Goal: Task Accomplishment & Management: Use online tool/utility

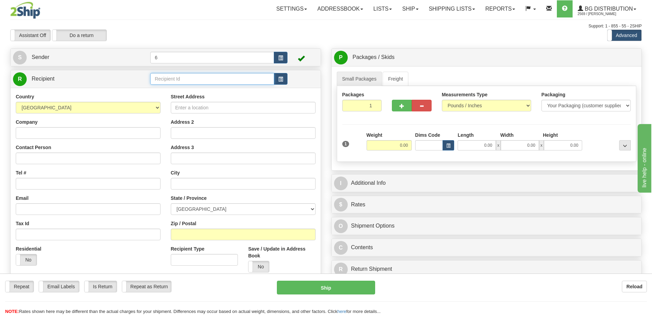
click at [194, 79] on input "text" at bounding box center [212, 79] width 124 height 12
type input "60334"
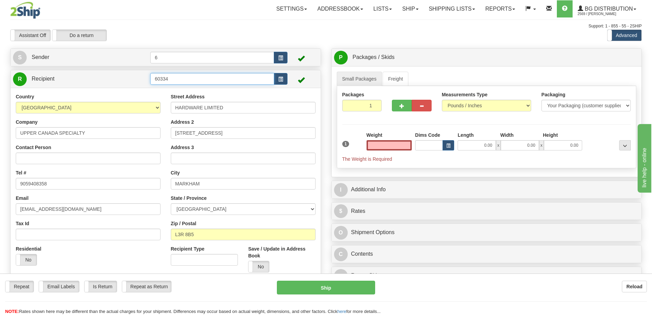
type input "0.00"
click at [181, 79] on input "60334" at bounding box center [212, 79] width 124 height 12
type input "60334"
type input "0.00"
drag, startPoint x: 460, startPoint y: 6, endPoint x: 440, endPoint y: 14, distance: 22.6
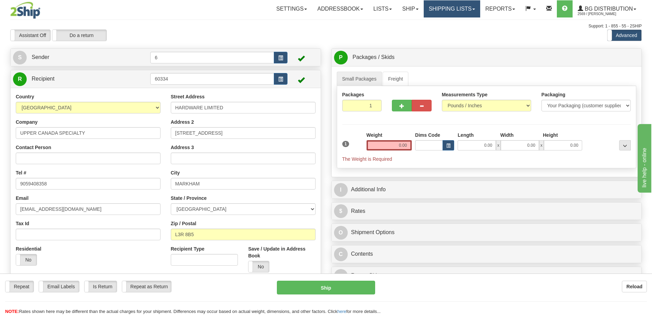
click at [460, 6] on link "Shipping lists" at bounding box center [452, 8] width 56 height 17
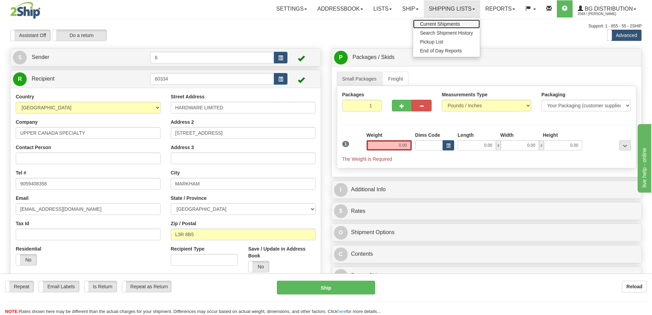
click at [437, 24] on span "Current Shipments" at bounding box center [440, 23] width 40 height 5
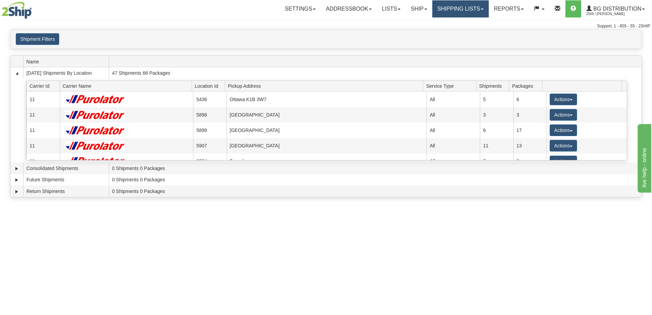
click at [459, 13] on link "Shipping lists" at bounding box center [460, 8] width 56 height 17
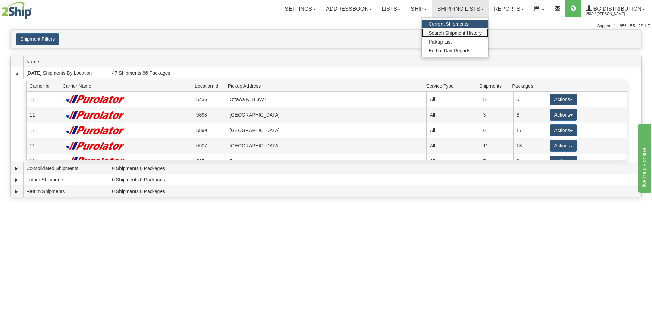
click at [446, 31] on span "Search Shipment History" at bounding box center [455, 32] width 53 height 5
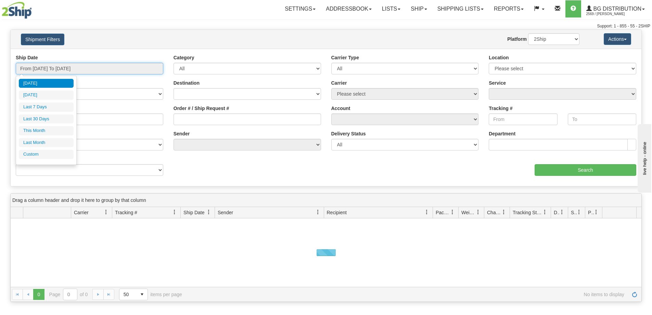
click at [73, 70] on input "From [DATE] To [DATE]" at bounding box center [90, 69] width 148 height 12
click at [51, 105] on li "Last 7 Days" at bounding box center [46, 106] width 55 height 9
type input "From 08/21/2025 To 08/27/2025"
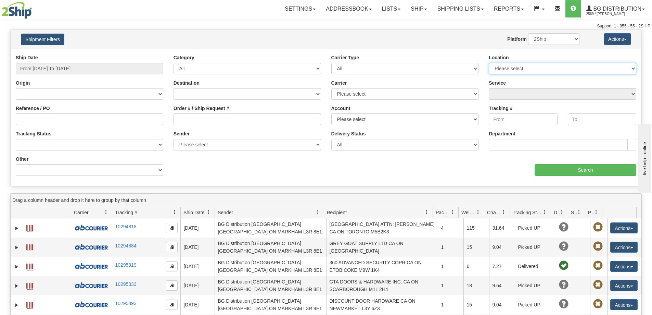
click at [550, 66] on select "Please select Ottawa K1B 3W7 Montreal Quebec City Winnipeg Toronto Burnaby" at bounding box center [563, 69] width 148 height 12
select select "6954"
click at [489, 63] on select "Please select Ottawa K1B 3W7 Montreal Quebec City Winnipeg Toronto Burnaby" at bounding box center [563, 69] width 148 height 12
click at [563, 170] on input "Search" at bounding box center [586, 170] width 102 height 12
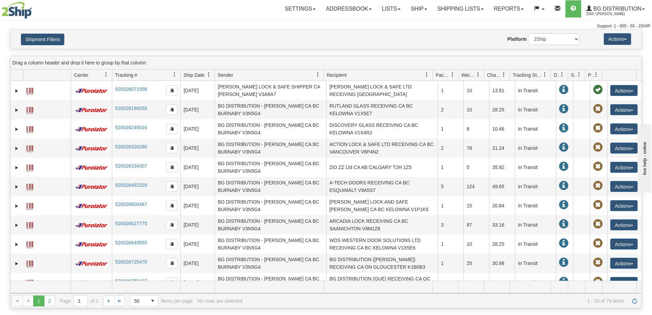
click at [337, 77] on span "Recipient" at bounding box center [337, 75] width 20 height 7
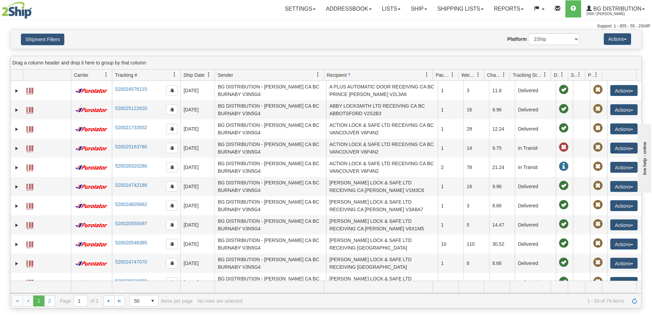
click at [337, 77] on span "Recipient" at bounding box center [337, 75] width 20 height 7
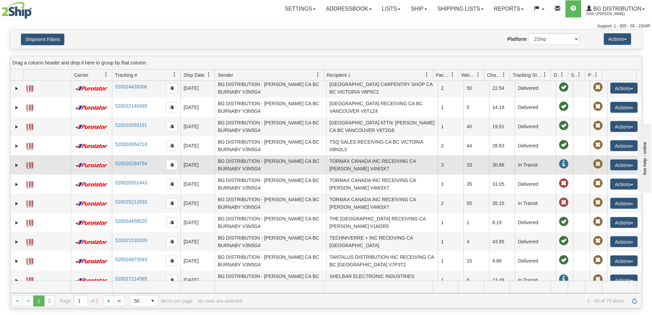
scroll to position [137, 0]
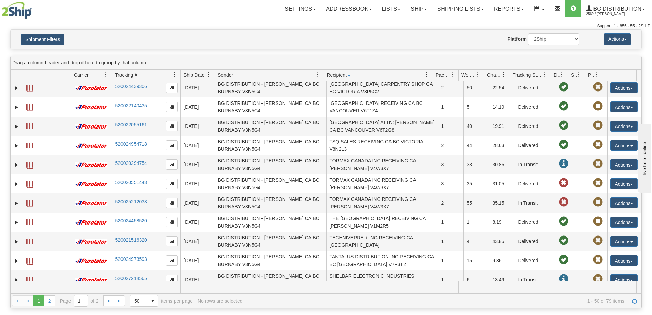
click at [194, 76] on span "Ship Date" at bounding box center [194, 75] width 21 height 7
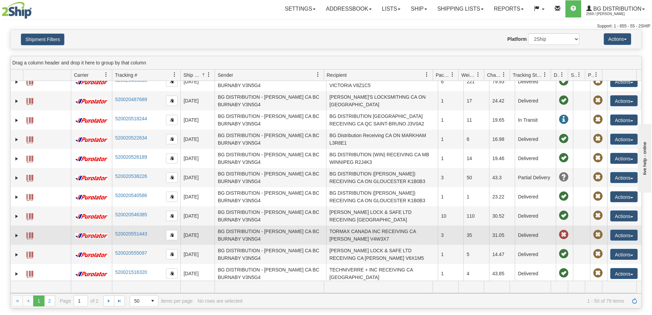
scroll to position [171, 0]
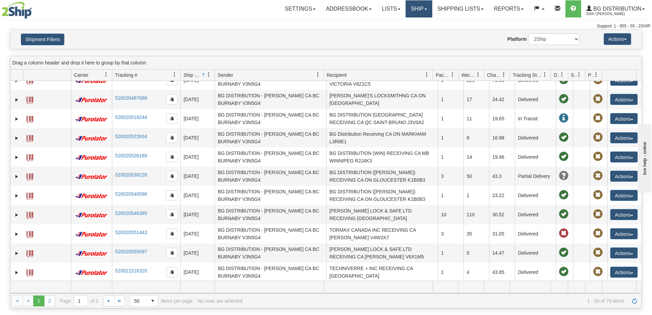
click at [419, 13] on link "Ship" at bounding box center [419, 8] width 26 height 17
click at [415, 26] on link "Ship Screen" at bounding box center [405, 24] width 54 height 9
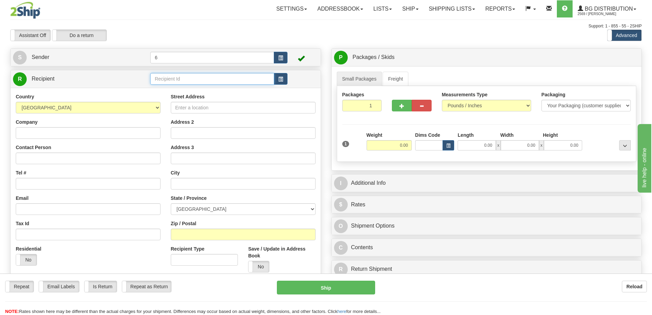
click at [215, 79] on input "text" at bounding box center [212, 79] width 124 height 12
type input "41050"
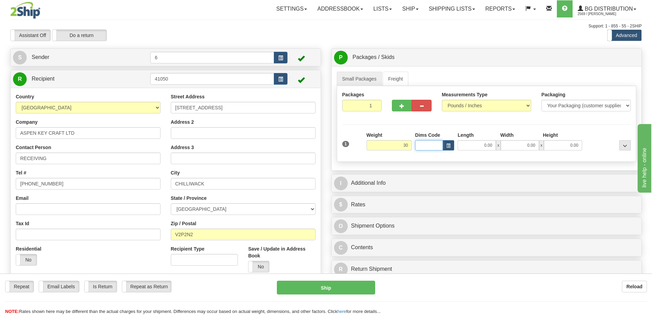
type input "30.00"
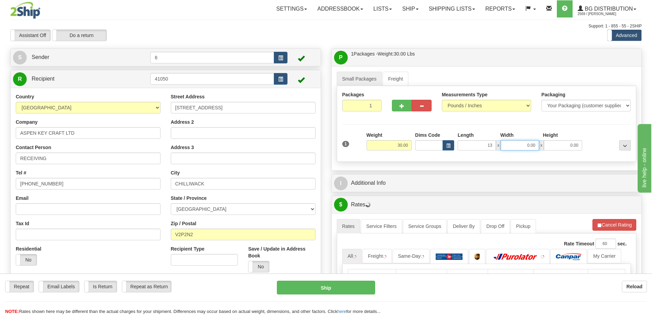
type input "13.00"
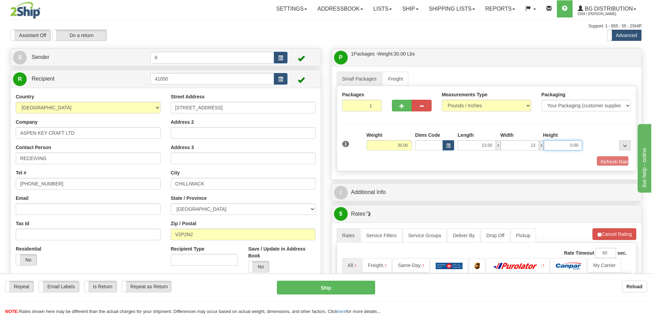
type input "13.00"
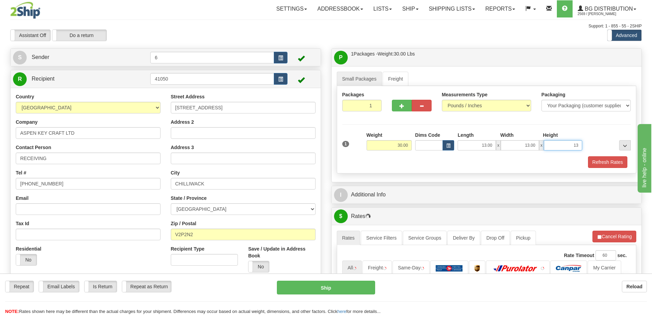
type input "13"
type input "13.00"
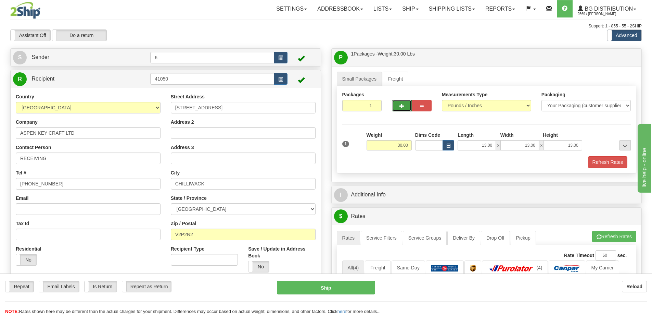
click at [407, 106] on button "button" at bounding box center [402, 106] width 20 height 12
radio input "true"
type input "2"
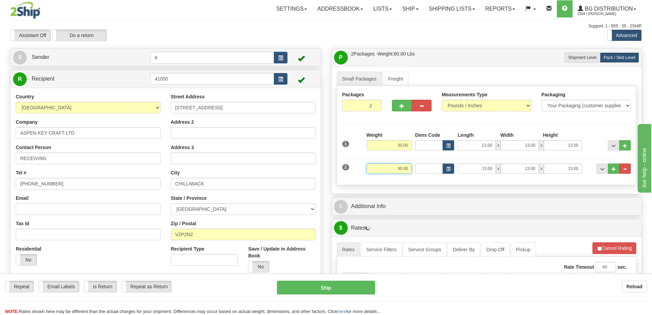
drag, startPoint x: 389, startPoint y: 171, endPoint x: 522, endPoint y: 164, distance: 133.7
click at [522, 164] on div "2 Weight 30.00 Dims Code Length Width Height" at bounding box center [487, 167] width 292 height 23
type input "13.00"
type input "17.00"
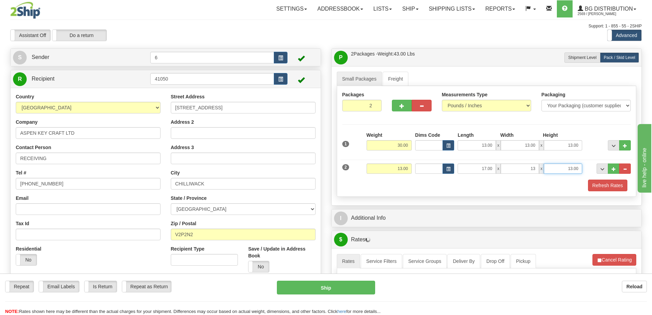
type input "13.00"
type input "9.00"
click at [612, 183] on button "Refresh Rates" at bounding box center [607, 185] width 39 height 12
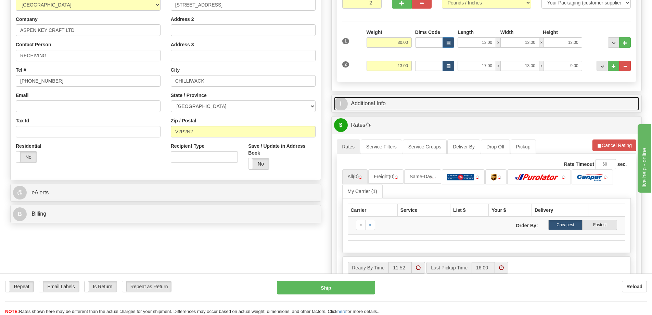
click at [444, 107] on link "I Additional Info" at bounding box center [486, 104] width 305 height 14
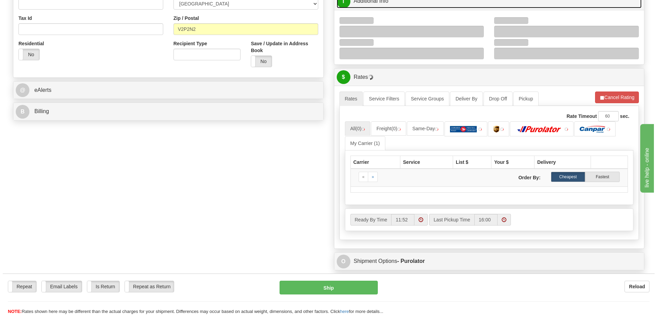
scroll to position [205, 0]
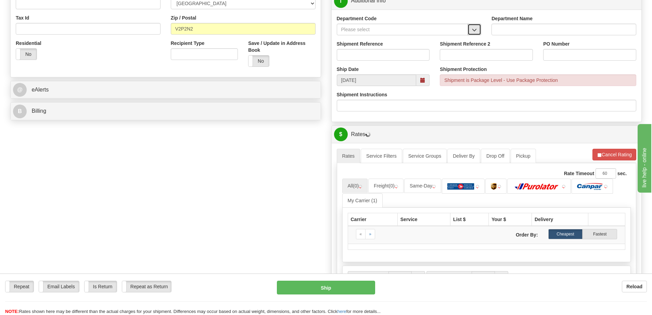
click at [476, 35] on button "button" at bounding box center [475, 30] width 14 height 12
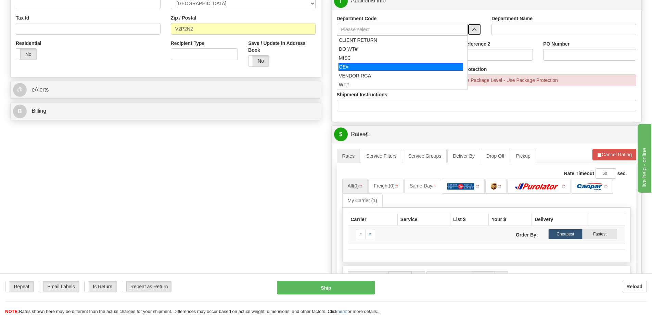
click at [402, 63] on li "OE#" at bounding box center [402, 66] width 131 height 9
type input "OE#"
type input "ORDERS"
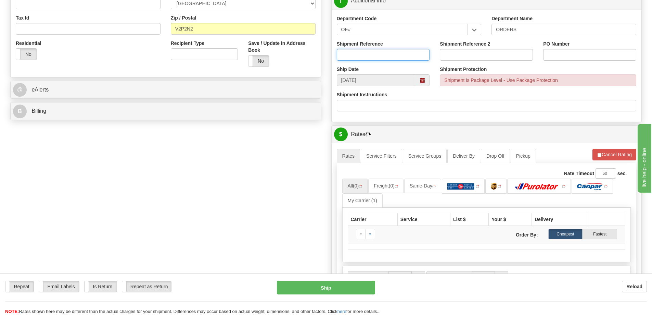
click at [401, 50] on input "Shipment Reference" at bounding box center [383, 55] width 93 height 12
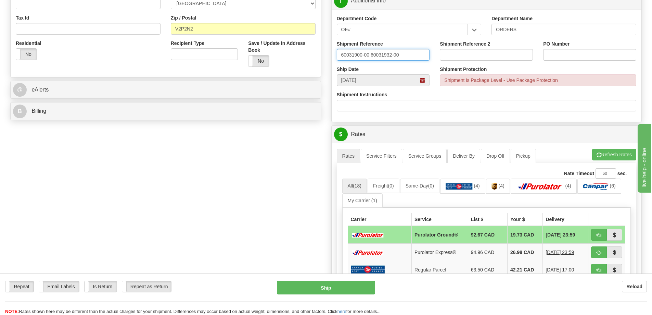
type input "60031900-00 60031932-00"
paste input "60031900-00 60031932-00"
type input "60031900-00 60031932-00"
click at [615, 154] on button "Refresh Rates" at bounding box center [614, 155] width 44 height 12
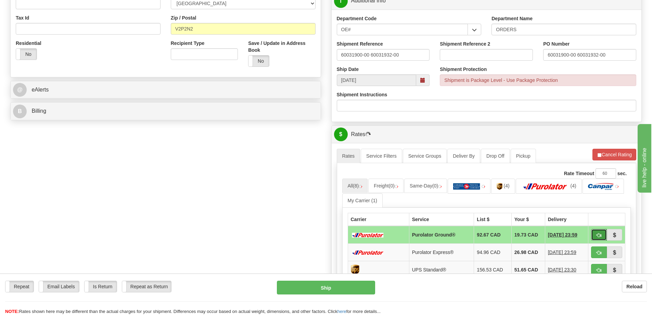
click at [597, 236] on span "button" at bounding box center [599, 235] width 5 height 4
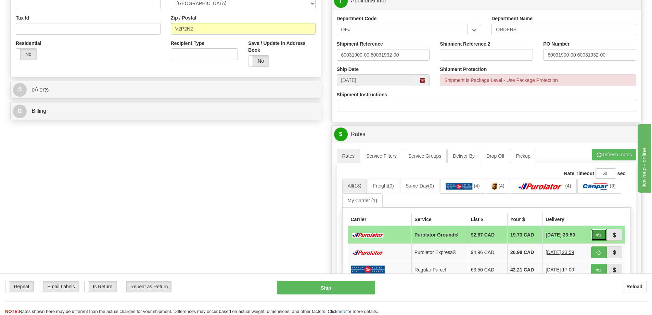
click at [603, 234] on button "button" at bounding box center [599, 235] width 16 height 12
type input "260"
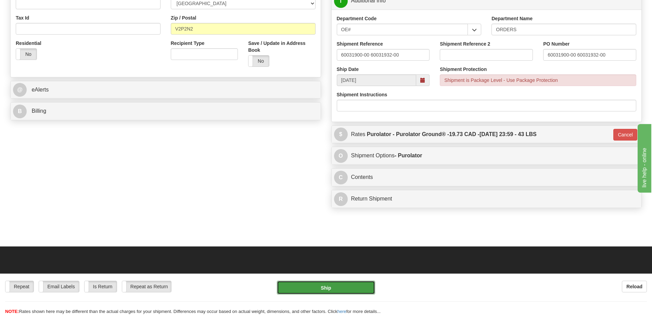
click at [342, 287] on button "Ship" at bounding box center [326, 287] width 98 height 14
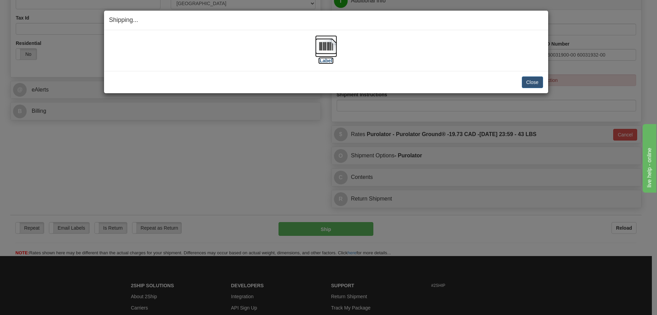
click at [329, 60] on label "[Label]" at bounding box center [326, 60] width 16 height 7
click at [534, 81] on button "Close" at bounding box center [532, 82] width 21 height 12
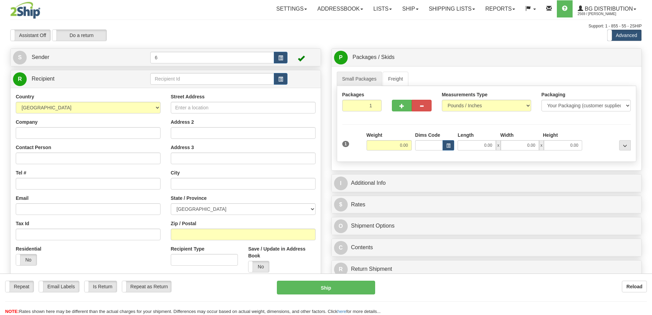
click at [171, 81] on input "text" at bounding box center [212, 79] width 124 height 12
type input "41028"
click at [177, 15] on div "Settings Shipping Preferences Fields Preferences New Store Connections Addressb…" at bounding box center [381, 8] width 521 height 17
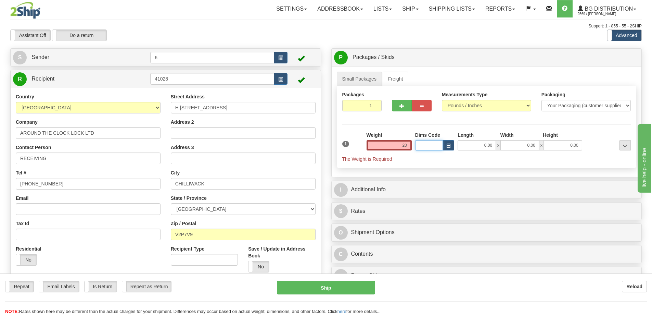
type input "20.00"
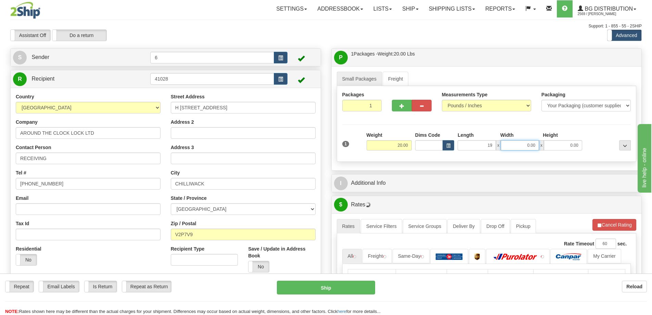
type input "19.00"
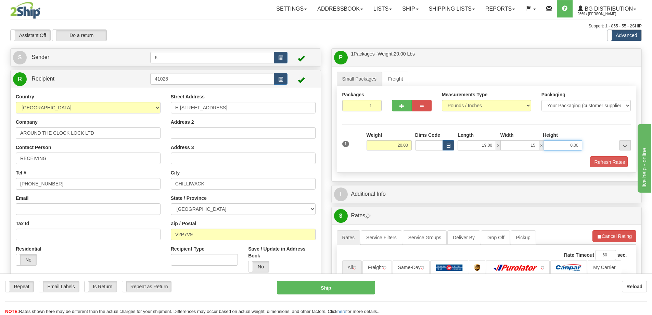
type input "15.00"
type input "13.00"
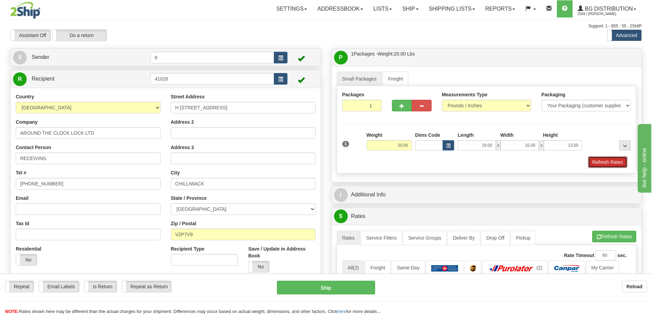
click at [608, 164] on button "Refresh Rates" at bounding box center [607, 162] width 39 height 12
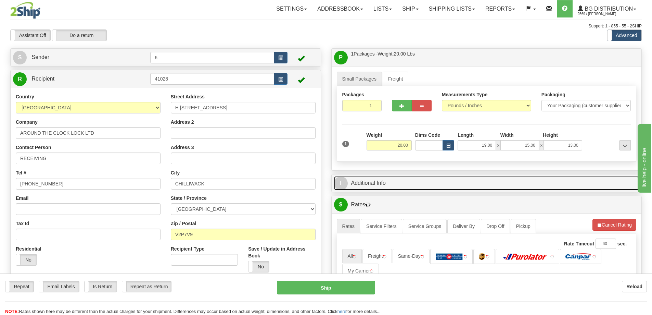
click at [579, 185] on link "I Additional Info" at bounding box center [486, 183] width 305 height 14
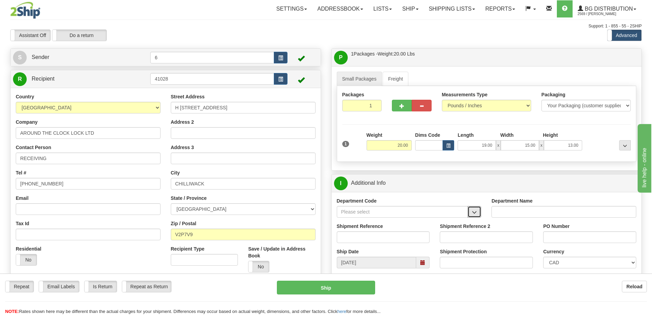
drag, startPoint x: 480, startPoint y: 215, endPoint x: 461, endPoint y: 218, distance: 19.3
click at [479, 215] on button "button" at bounding box center [475, 212] width 14 height 12
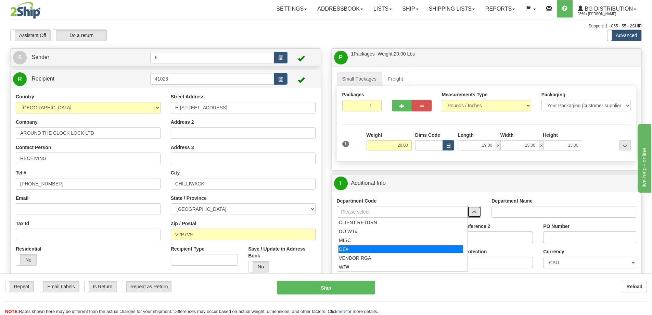
click at [375, 248] on div "OE#" at bounding box center [401, 249] width 125 height 8
type input "OE#"
type input "ORDERS"
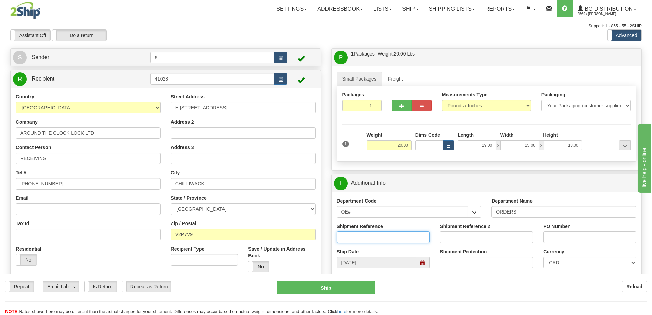
click at [369, 240] on input "Shipment Reference" at bounding box center [383, 237] width 93 height 12
type input "60032030-00"
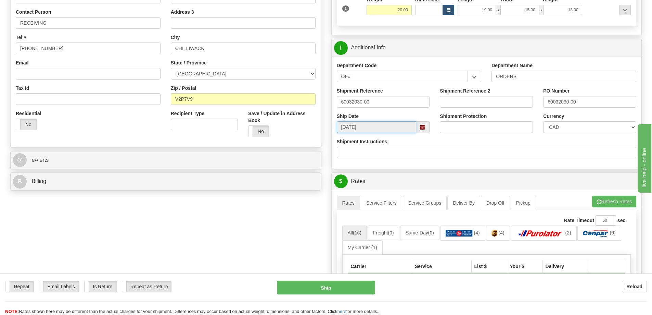
scroll to position [205, 0]
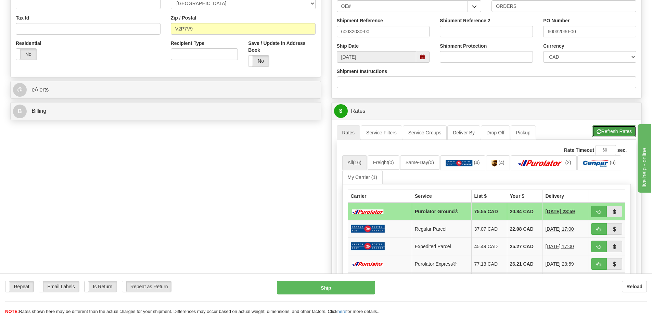
click at [624, 131] on button "Refresh Rates" at bounding box center [614, 131] width 44 height 12
click at [602, 214] on button "button" at bounding box center [599, 211] width 16 height 12
type input "260"
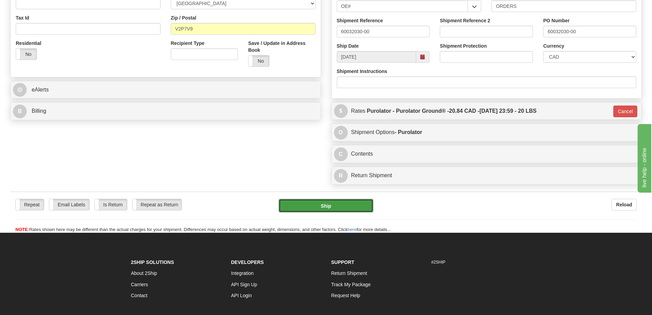
click at [334, 204] on button "Ship" at bounding box center [326, 206] width 95 height 14
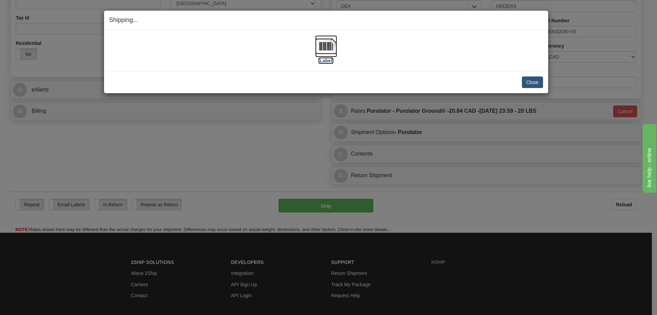
click at [327, 61] on label "[Label]" at bounding box center [326, 60] width 16 height 7
click at [532, 78] on button "Close" at bounding box center [532, 82] width 21 height 12
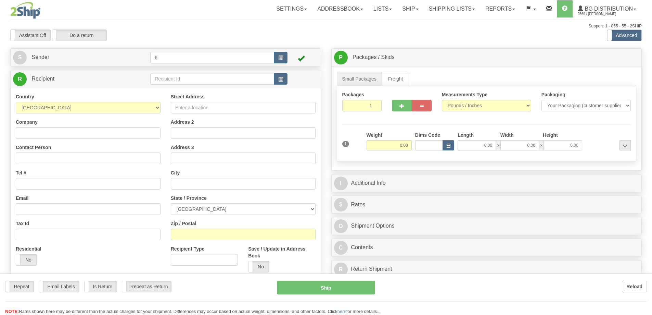
click at [176, 83] on div at bounding box center [326, 157] width 652 height 315
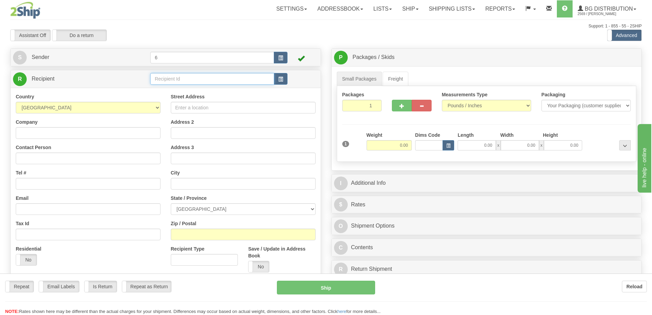
click at [176, 83] on input "text" at bounding box center [212, 79] width 124 height 12
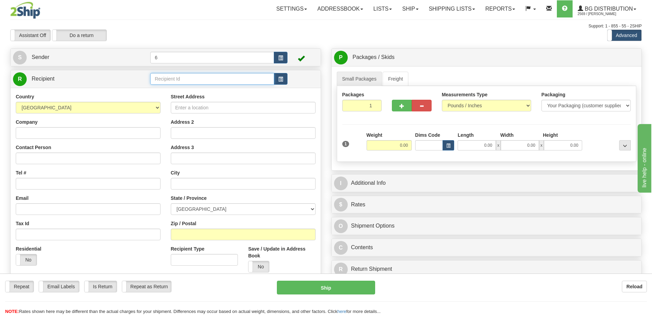
click at [175, 82] on input "text" at bounding box center [212, 79] width 124 height 12
type input "52000"
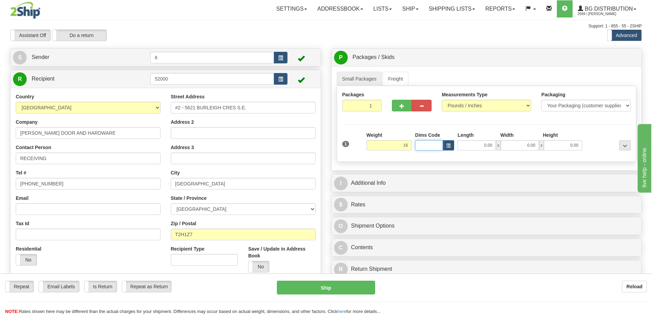
type input "16.00"
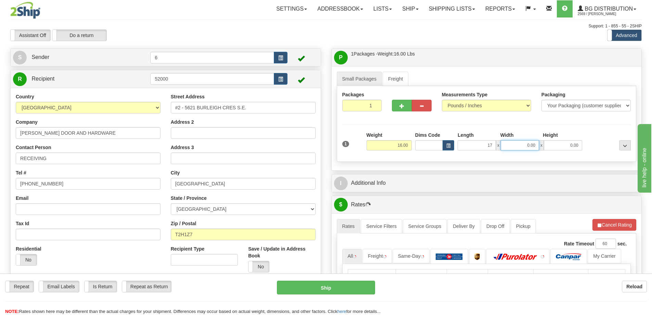
type input "17.00"
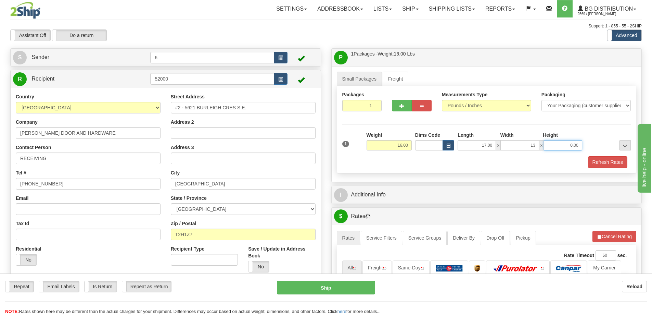
type input "13.00"
type input "9.00"
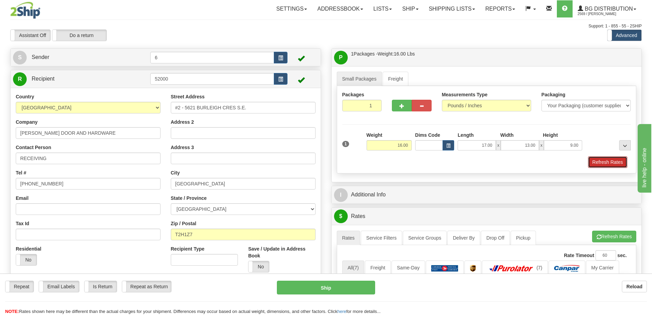
click at [615, 168] on button "Refresh Rates" at bounding box center [607, 162] width 39 height 12
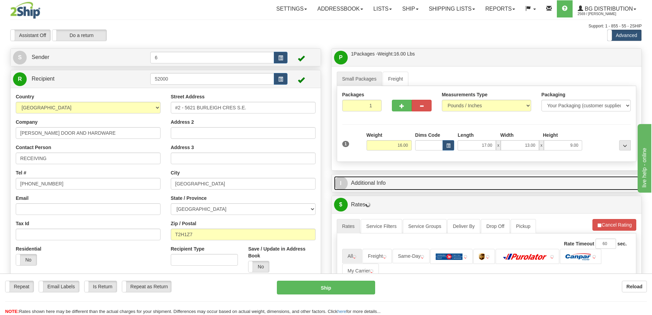
click at [590, 185] on link "I Additional Info" at bounding box center [486, 183] width 305 height 14
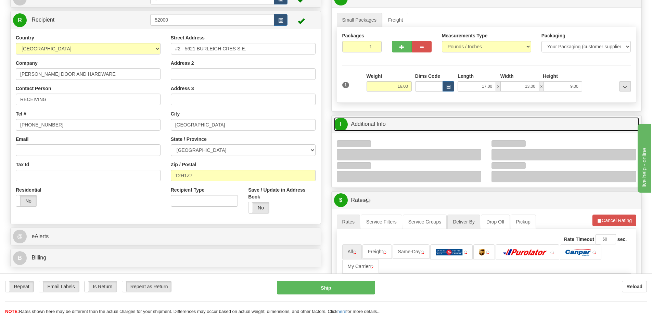
scroll to position [103, 0]
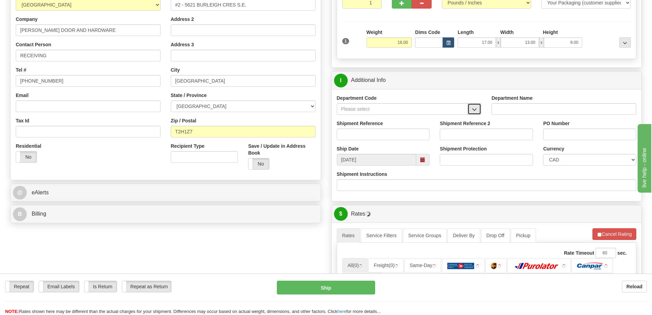
click at [475, 114] on button "button" at bounding box center [475, 109] width 14 height 12
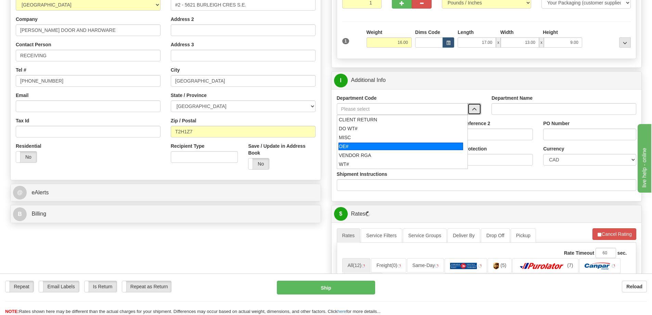
drag, startPoint x: 396, startPoint y: 152, endPoint x: 394, endPoint y: 145, distance: 7.1
click at [394, 145] on ul "CLIENT RETURN DO WT# MISC OE# VENDOR RGA WT#" at bounding box center [402, 142] width 131 height 54
click at [394, 145] on div "OE#" at bounding box center [401, 146] width 125 height 8
type input "OE#"
type input "ORDERS"
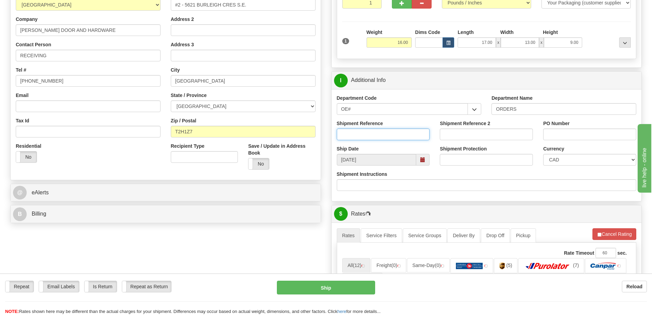
click at [387, 134] on input "Shipment Reference" at bounding box center [383, 134] width 93 height 12
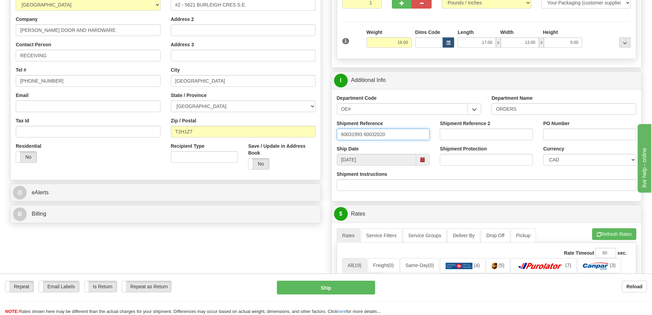
type input "60031993 60032020"
paste input "60031993 60032020"
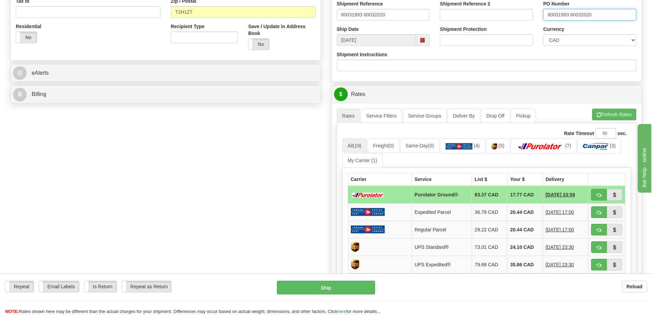
scroll to position [171, 0]
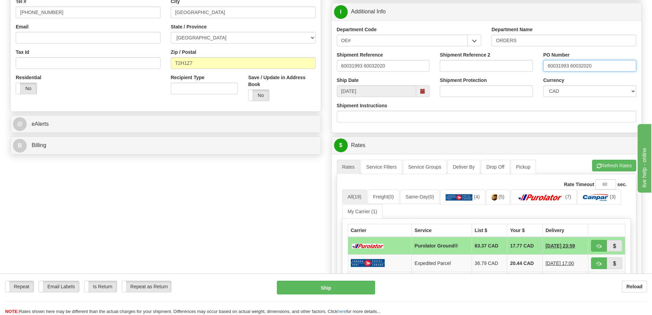
drag, startPoint x: 613, startPoint y: 67, endPoint x: 435, endPoint y: 75, distance: 177.5
click at [436, 75] on div "Shipment Reference 60031993 60032020 Shipment Reference 2 PO Number 60031993 60…" at bounding box center [487, 63] width 310 height 25
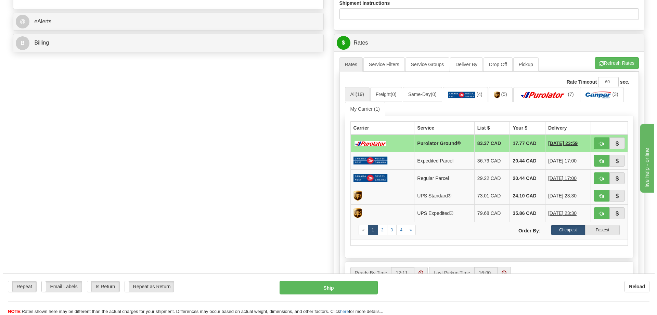
scroll to position [274, 0]
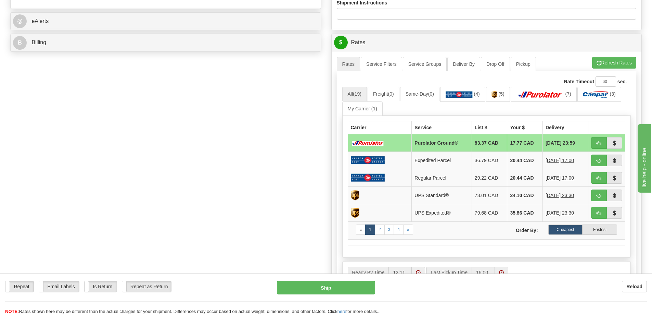
type input "15690 15689"
click at [620, 70] on ul "Rates Service Filters Service Groups Deliver By Drop Off Pickup Refresh Rates C…" at bounding box center [487, 64] width 300 height 14
click at [620, 65] on button "Refresh Rates" at bounding box center [614, 63] width 44 height 12
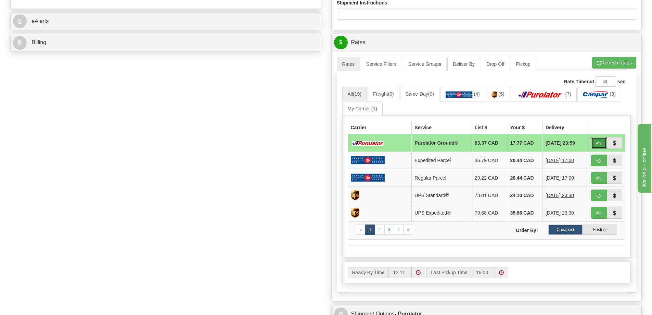
click at [602, 142] on button "button" at bounding box center [599, 143] width 16 height 12
type input "260"
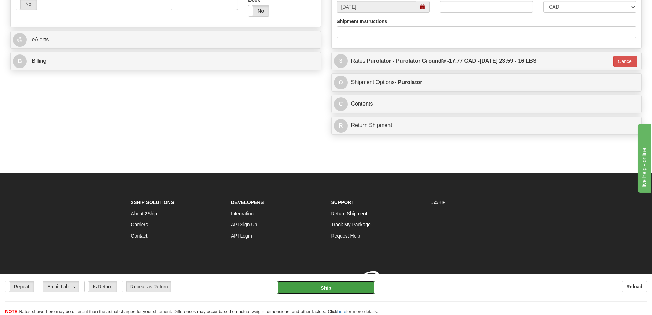
click at [327, 284] on button "Ship" at bounding box center [326, 287] width 98 height 14
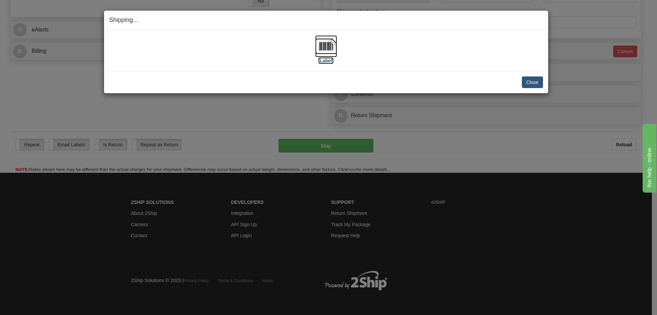
click at [329, 59] on label "[Label]" at bounding box center [326, 60] width 16 height 7
click at [538, 85] on button "Close" at bounding box center [532, 82] width 21 height 12
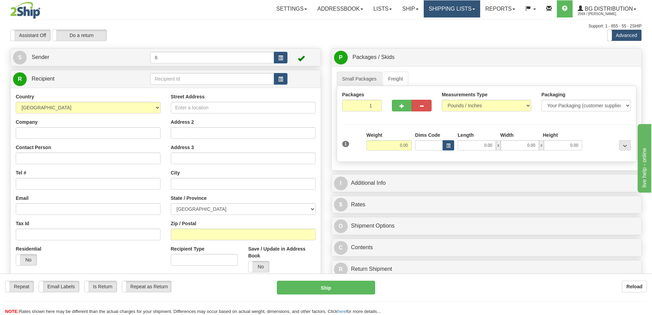
click at [451, 11] on link "Shipping lists" at bounding box center [452, 8] width 56 height 17
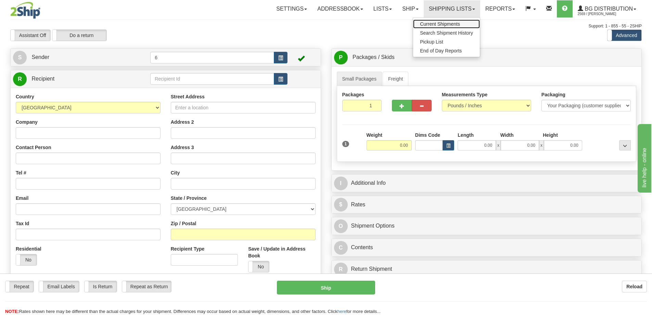
click at [440, 21] on link "Current Shipments" at bounding box center [446, 24] width 67 height 9
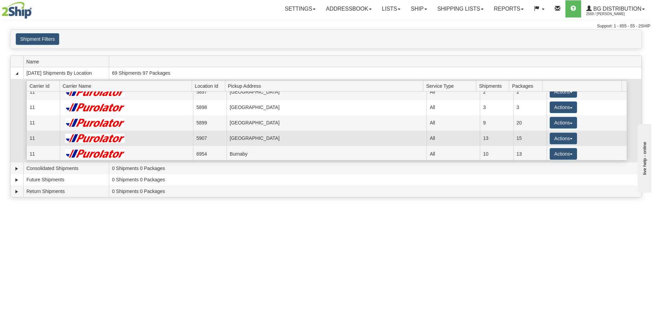
scroll to position [34, 0]
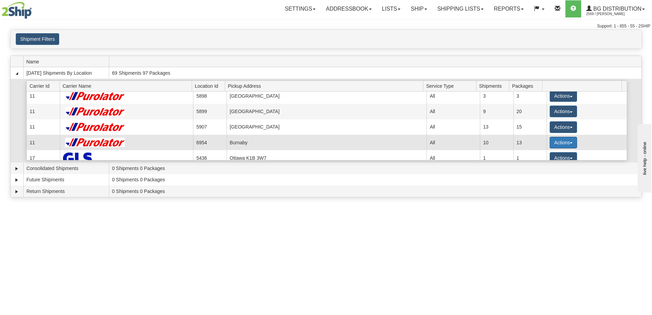
click at [551, 143] on button "Actions" at bounding box center [563, 143] width 27 height 12
click at [547, 155] on span "Details" at bounding box center [538, 155] width 18 height 5
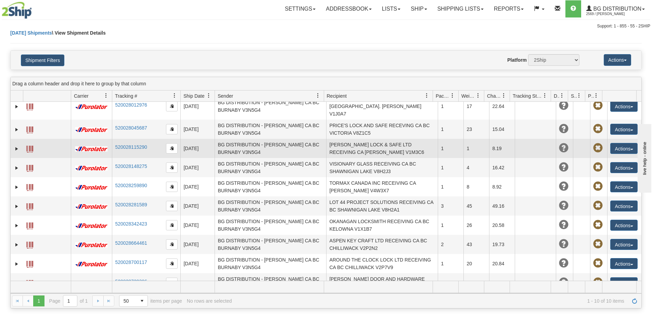
scroll to position [13, 0]
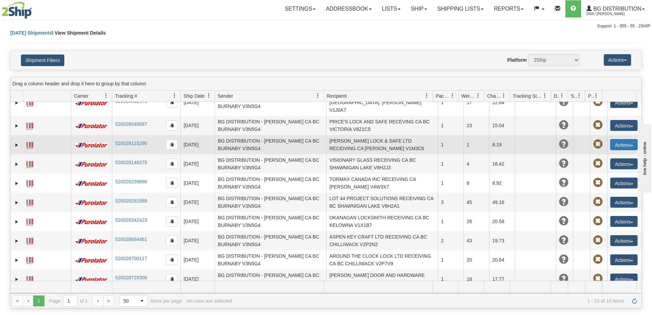
click at [620, 139] on button "Actions" at bounding box center [623, 144] width 27 height 11
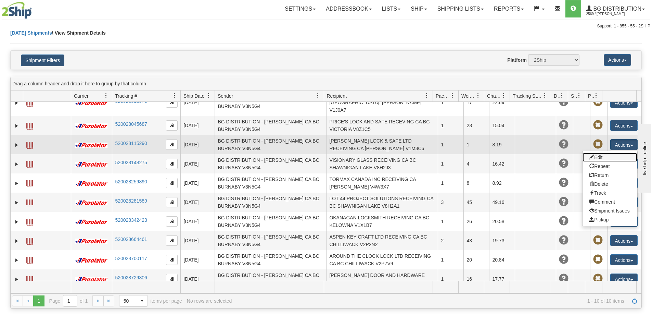
click at [600, 153] on link "Edit" at bounding box center [610, 157] width 55 height 9
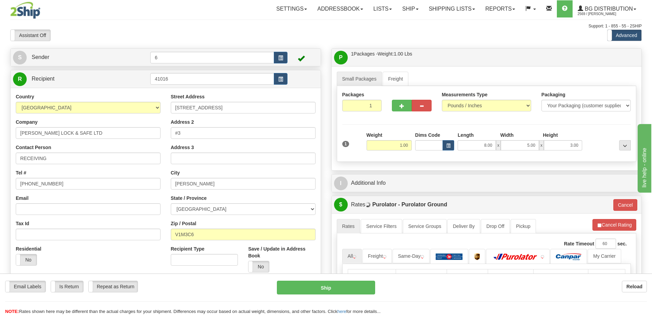
click at [446, 145] on div "1 Weight 1.00 Dims Code 8.00" at bounding box center [487, 143] width 292 height 24
type input "4.00"
type input "260"
type input "7.00"
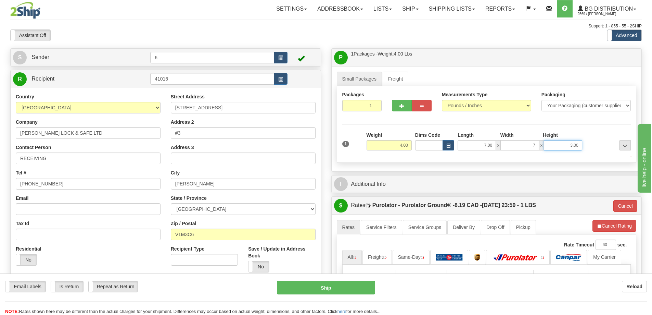
type input "7.00"
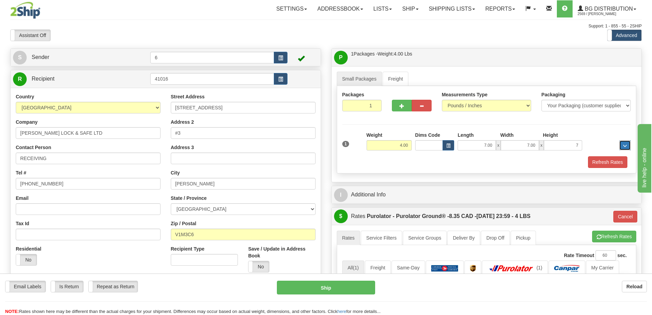
type input "7.00"
click at [609, 163] on button "Refresh Rates" at bounding box center [607, 162] width 39 height 12
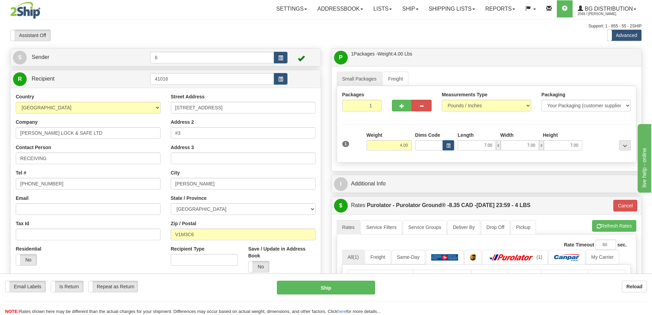
type input "260"
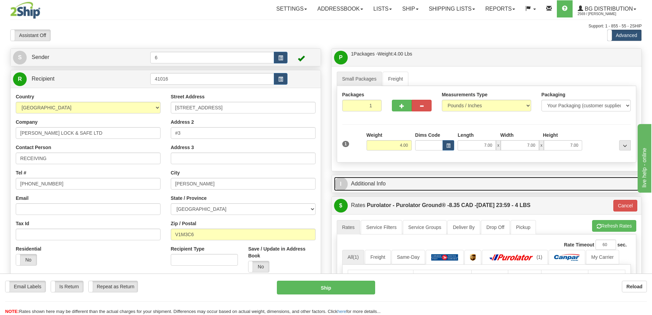
drag, startPoint x: 574, startPoint y: 184, endPoint x: 554, endPoint y: 189, distance: 20.4
click at [573, 184] on link "I Additional Info" at bounding box center [486, 184] width 305 height 14
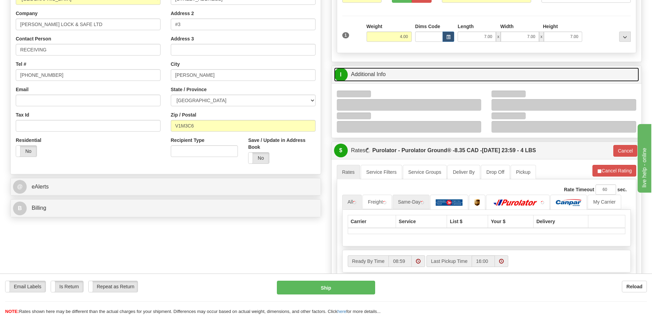
scroll to position [137, 0]
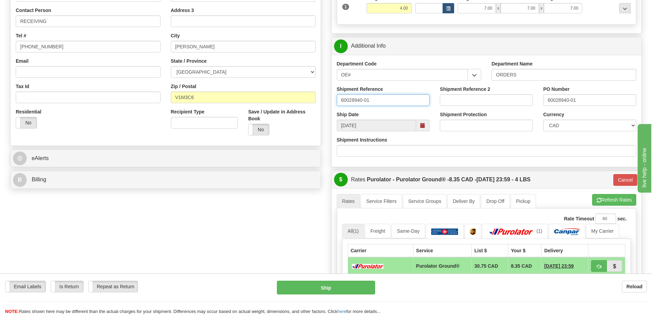
click at [391, 101] on input "60028940-01" at bounding box center [383, 100] width 93 height 12
type input "60028940-01 60029348-02"
paste input "60029348-02"
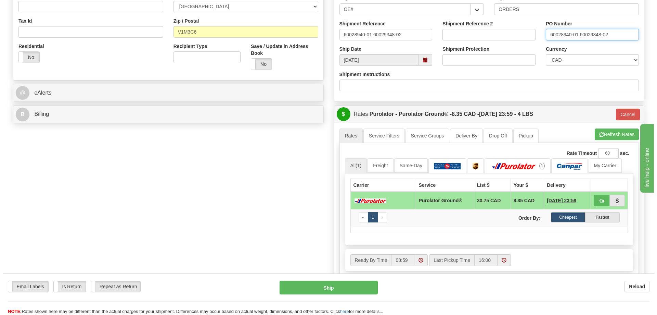
scroll to position [240, 0]
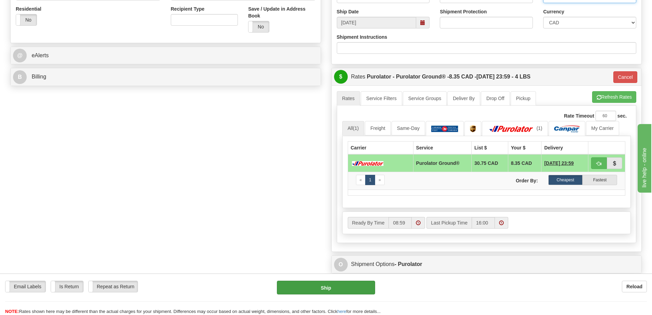
type input "60028940-01 60029348-02"
drag, startPoint x: 358, startPoint y: 286, endPoint x: 629, endPoint y: 231, distance: 276.4
click at [629, 242] on form "Pre-print Ship Docs. Delete Close Consolidation Unit Close Consolidation Unit C…" at bounding box center [326, 81] width 632 height 546
click at [613, 99] on button "Refresh Rates" at bounding box center [614, 97] width 44 height 12
type input "260"
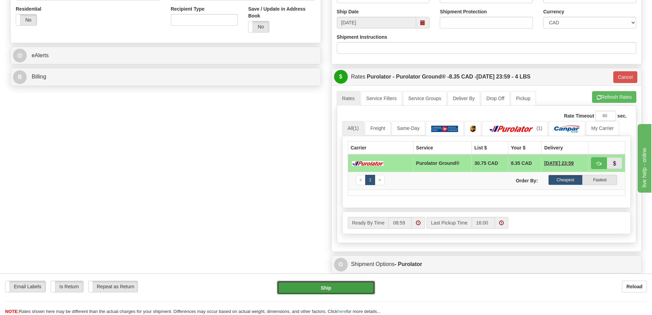
drag, startPoint x: 296, startPoint y: 283, endPoint x: 292, endPoint y: 282, distance: 4.0
click at [292, 282] on button "Ship" at bounding box center [326, 287] width 98 height 14
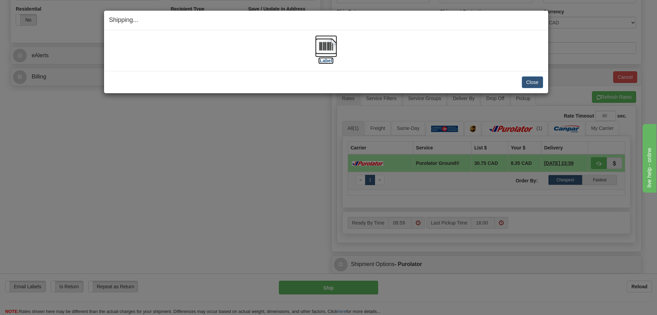
click at [320, 62] on label "[Label]" at bounding box center [326, 60] width 16 height 7
click at [529, 80] on button "Close" at bounding box center [532, 82] width 21 height 12
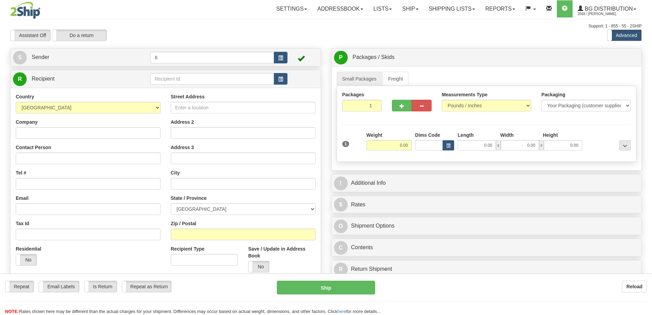
click at [166, 80] on div "Toggle navigation Settings Shipping Preferences Fields Preferences New" at bounding box center [326, 194] width 652 height 389
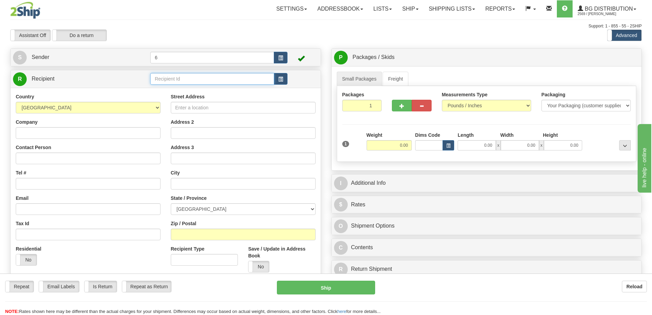
click at [166, 80] on input "text" at bounding box center [212, 79] width 124 height 12
drag, startPoint x: 0, startPoint y: 0, endPoint x: 162, endPoint y: 79, distance: 179.9
click at [165, 80] on input "text" at bounding box center [212, 79] width 124 height 12
click at [185, 91] on div "41016 - BENTALL" at bounding box center [210, 91] width 117 height 8
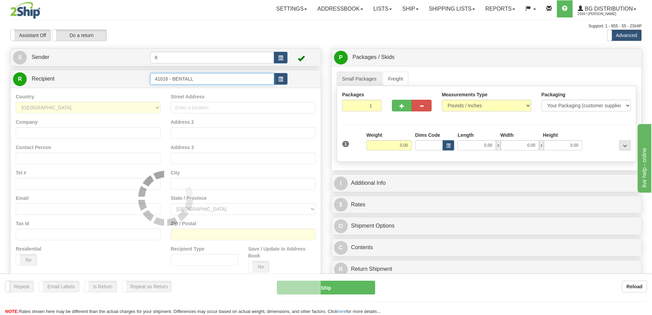
type input "41016 - BENTALL"
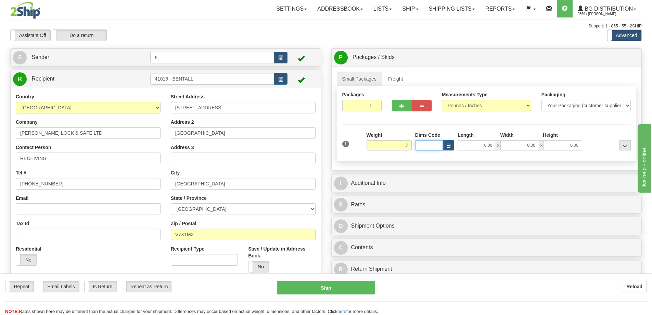
type input "7.00"
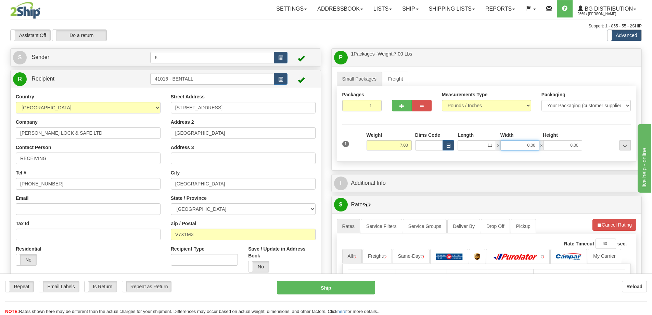
type input "11.00"
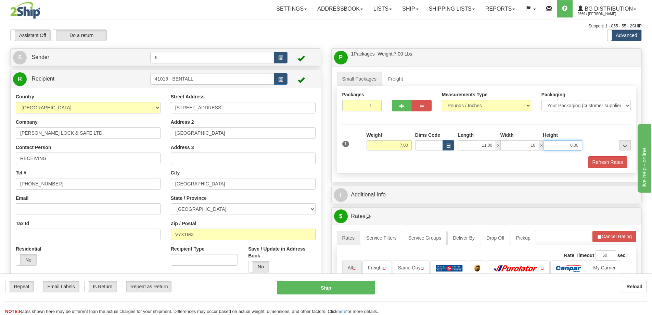
type input "10.00"
type input "7.00"
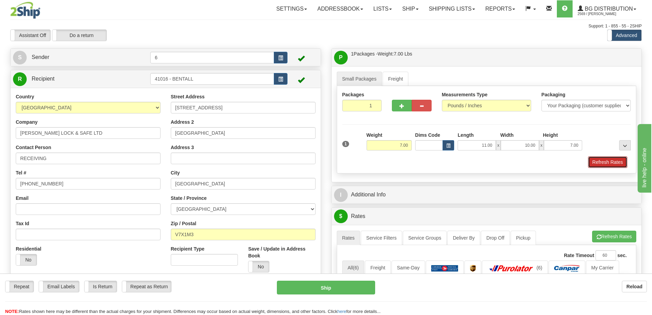
click at [605, 158] on button "Refresh Rates" at bounding box center [607, 162] width 39 height 12
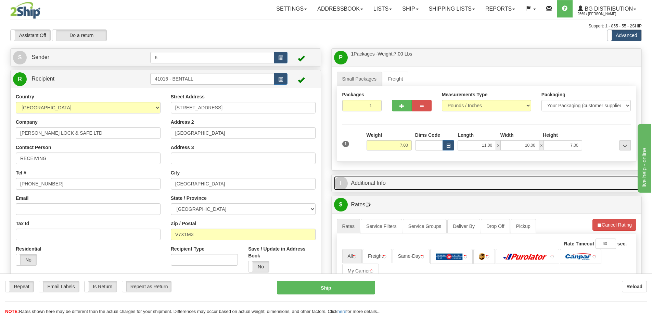
click at [586, 182] on link "I Additional Info" at bounding box center [486, 183] width 305 height 14
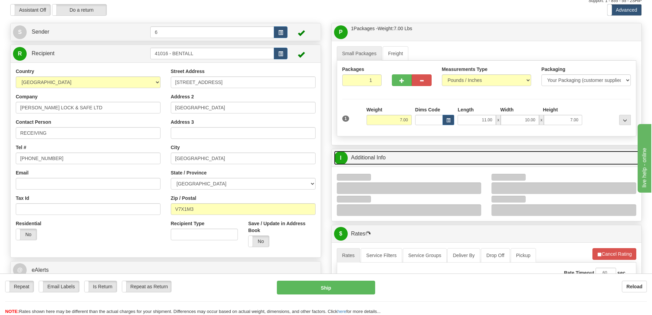
scroll to position [68, 0]
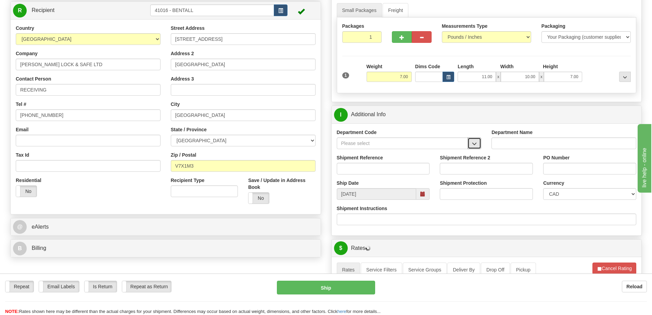
click at [476, 148] on button "button" at bounding box center [475, 143] width 14 height 12
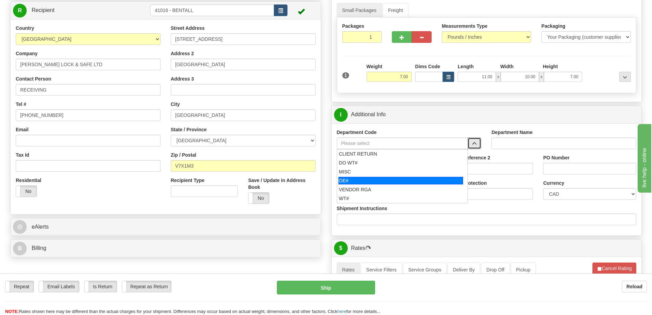
click at [360, 180] on div "OE#" at bounding box center [401, 181] width 125 height 8
type input "OE#"
type input "ORDERS"
click at [355, 170] on input "Shipment Reference" at bounding box center [383, 169] width 93 height 12
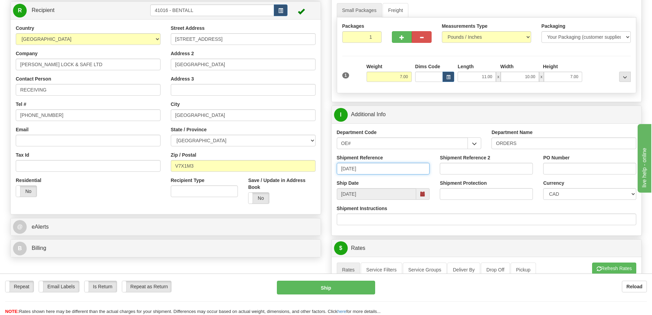
type input "[DATE]"
paste input "[DATE]"
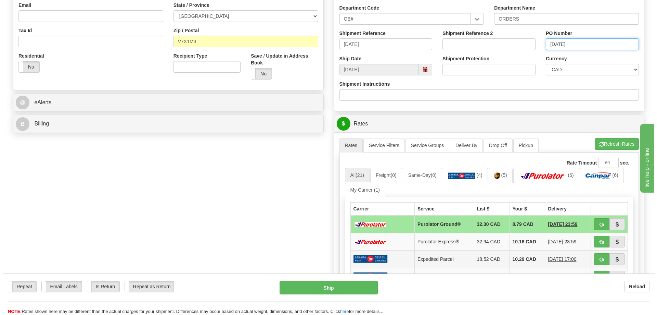
scroll to position [274, 0]
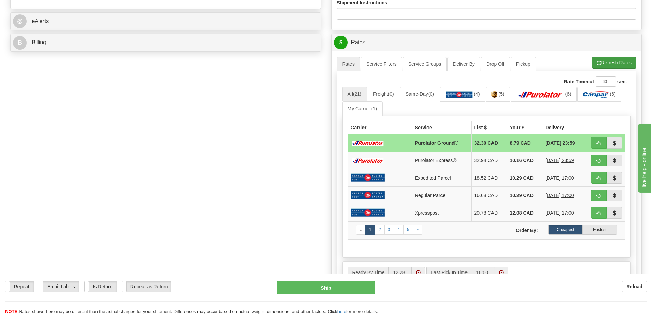
type input "[DATE]"
click at [607, 58] on button "Refresh Rates" at bounding box center [614, 63] width 44 height 12
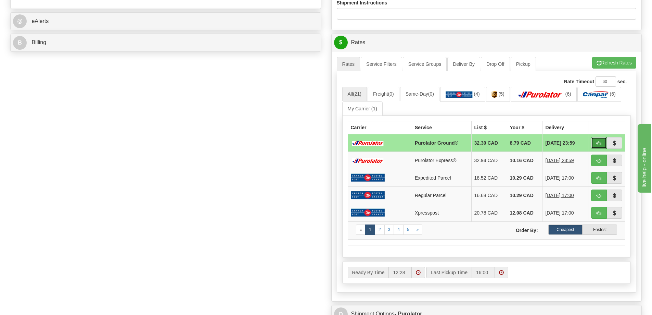
click at [597, 144] on span "button" at bounding box center [599, 143] width 5 height 4
type input "260"
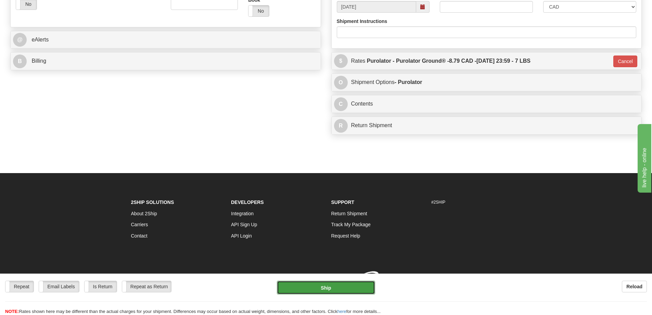
click at [354, 288] on button "Ship" at bounding box center [326, 287] width 98 height 14
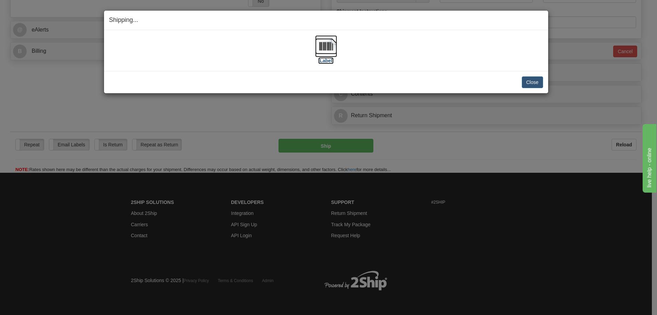
click at [327, 62] on label "[Label]" at bounding box center [326, 60] width 16 height 7
